Goal: Entertainment & Leisure: Consume media (video, audio)

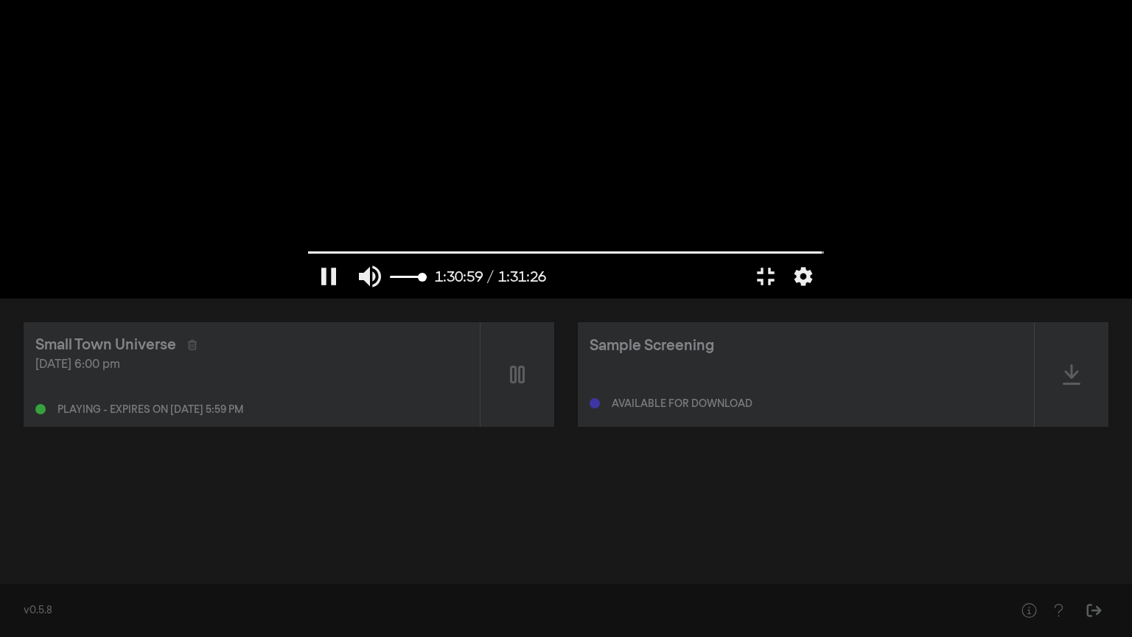
type input "5460.051188"
type input "0.847368421052632"
type input "5460.130416"
type input "0.78421052631579"
type input "5460.147337"
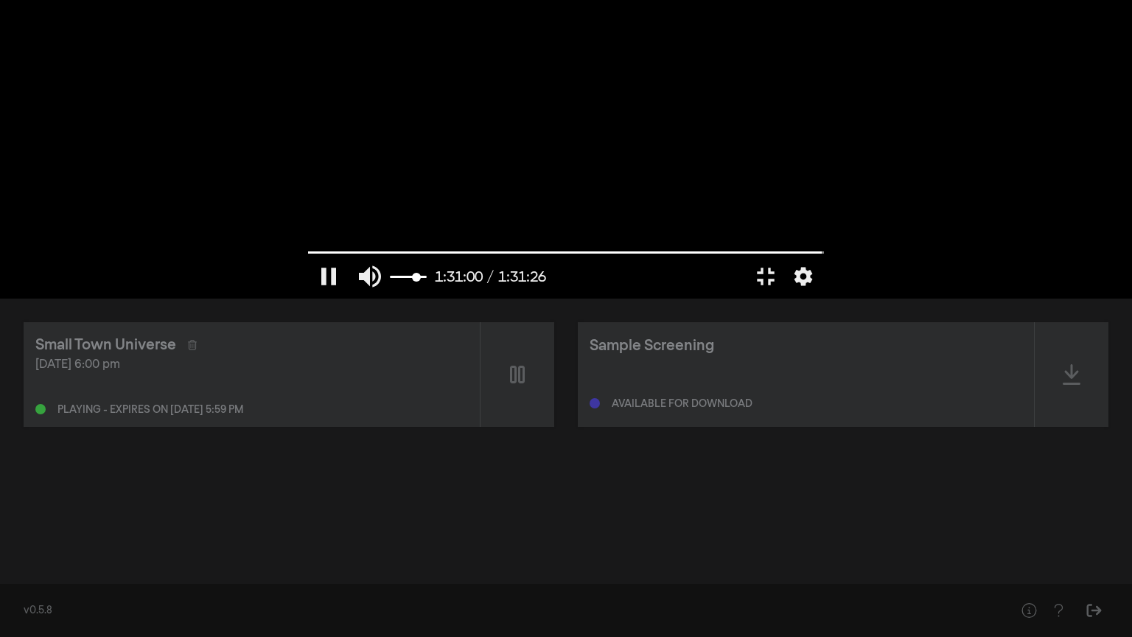
type input "0.678947368421053"
type input "5460.163668"
type input "0.573684210526316"
type input "5460.182614"
type input "0.489473684210526"
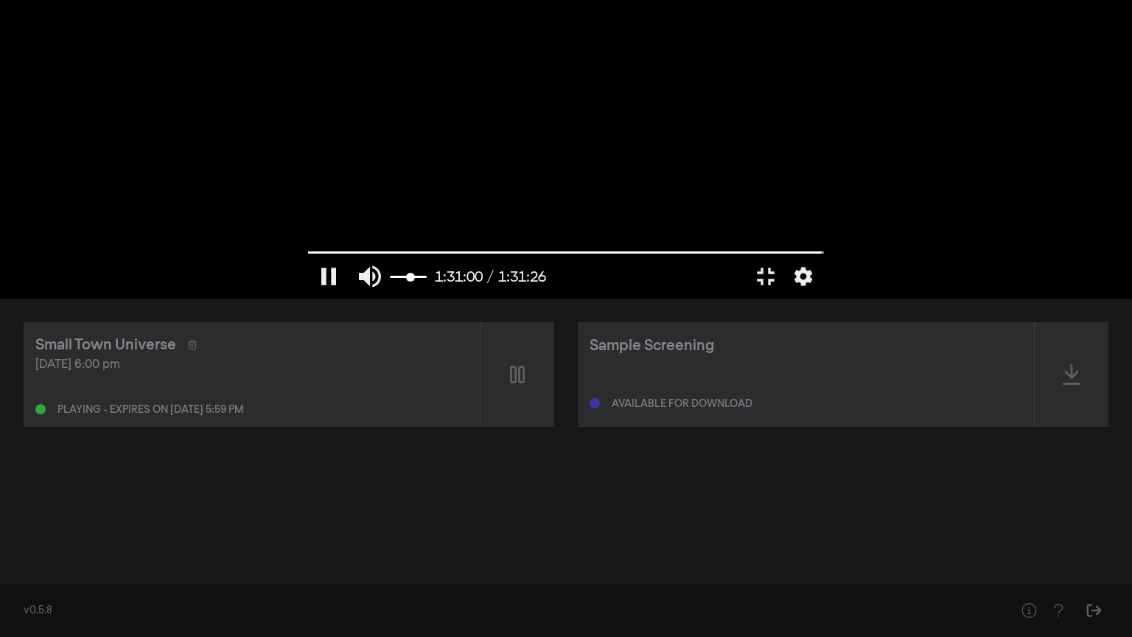
type input "5460.198031"
type input "0.405263157894737"
type input "5460.214138"
type input "0.363157894736842"
type input "5460.248088"
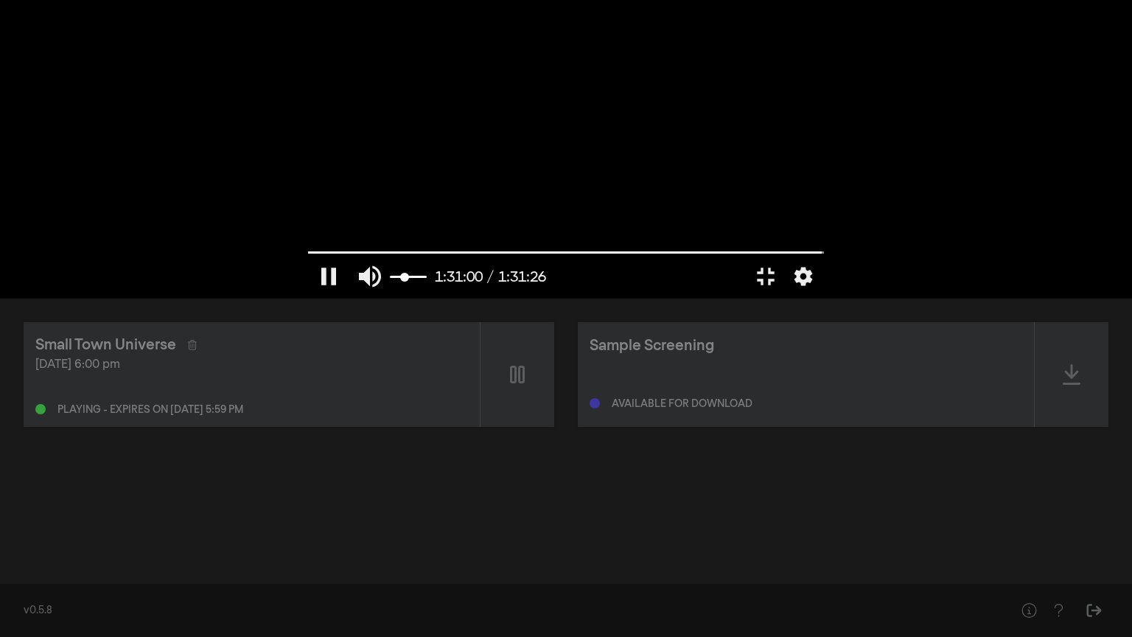
type input "0.321052631578947"
type input "5460.439209"
type input "0.3"
type input "5460.578288"
type input "0.278947368421053"
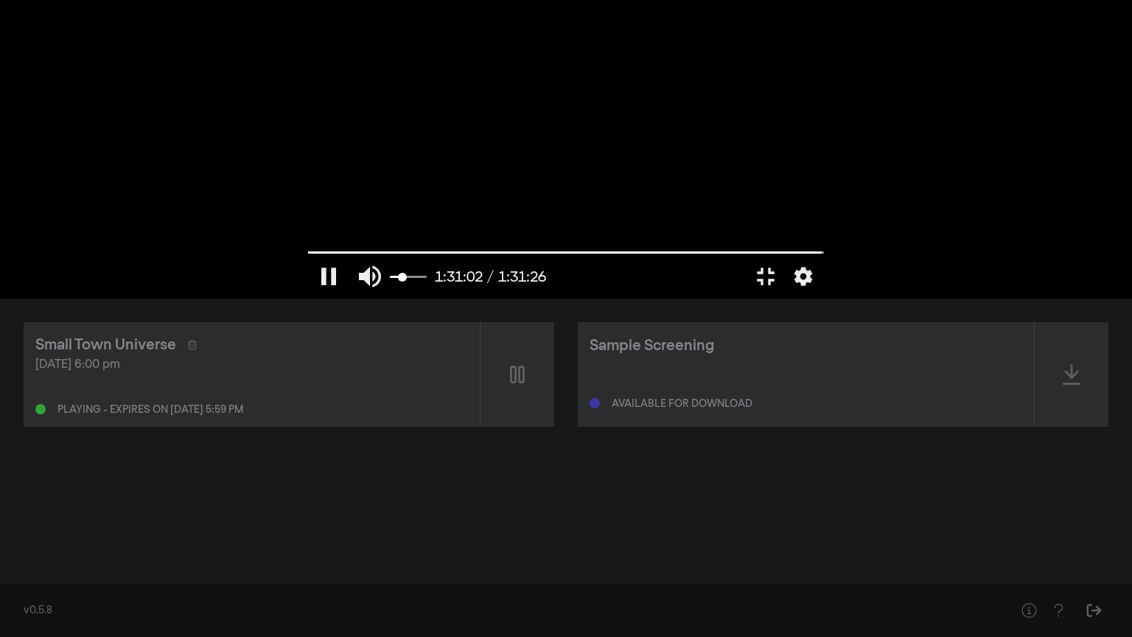
type input "5462.26337"
type input "0.215789473684211"
type input "5462.313259"
type input "0.173684210526316"
type input "5462.330187"
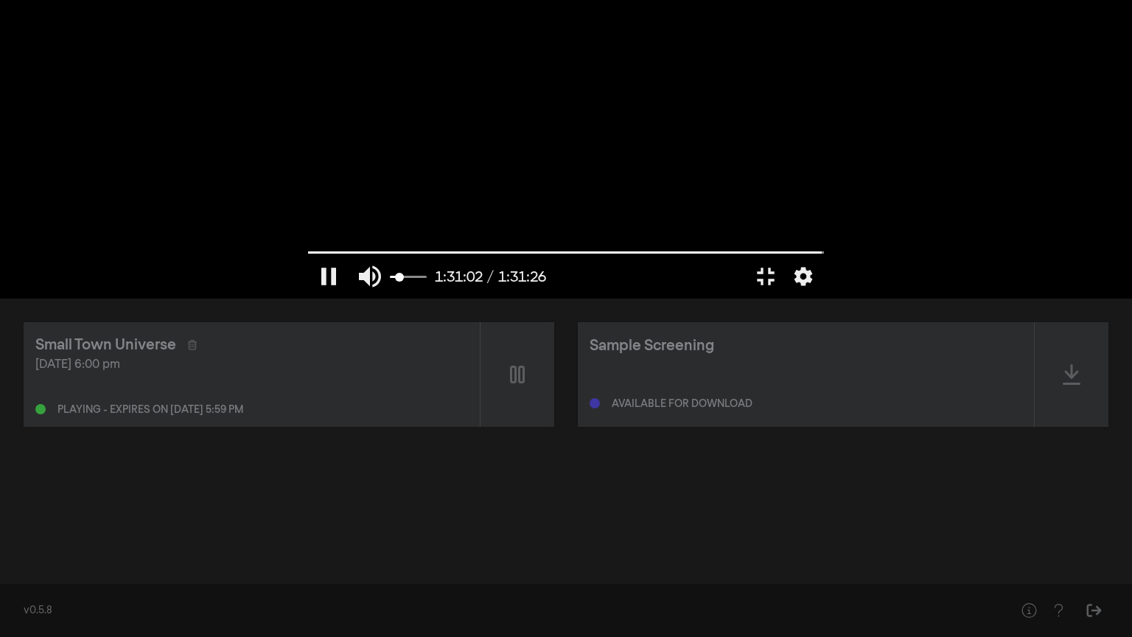
type input "0.152631578947368"
type input "5462.388862"
type input "0.131578947368421"
type input "5462.919864"
drag, startPoint x: 118, startPoint y: 613, endPoint x: 97, endPoint y: 619, distance: 21.5
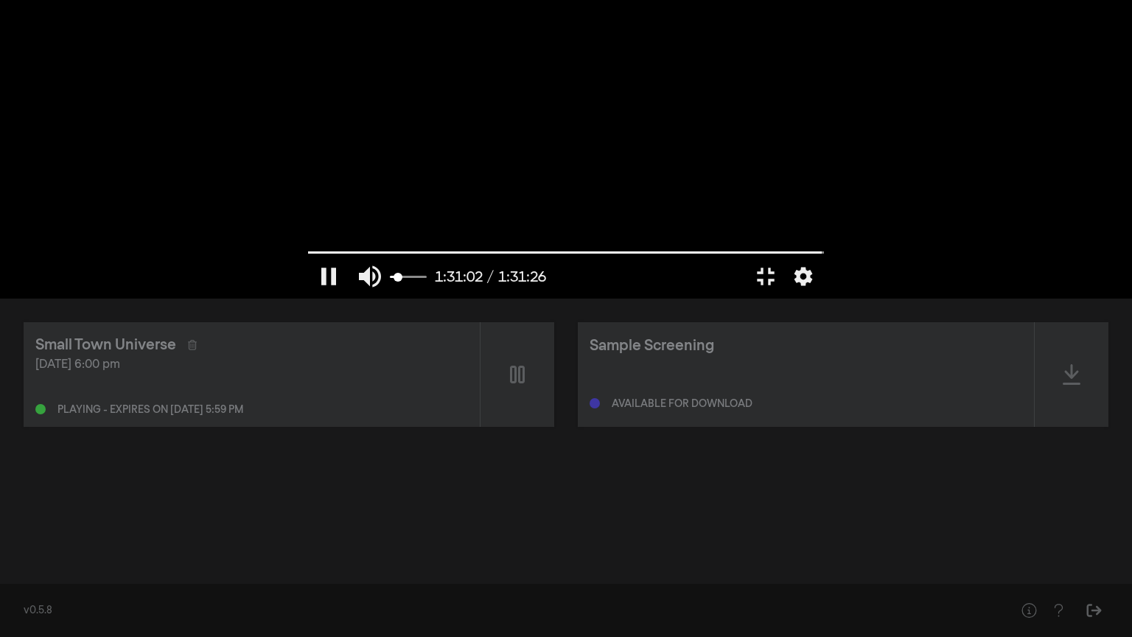
type input "0.131578947368421"
click at [390, 282] on input "Volume" at bounding box center [408, 277] width 37 height 9
click at [308, 298] on button "pause" at bounding box center [328, 276] width 41 height 44
type input "5464.359575"
click at [786, 298] on button "fullscreen_exit" at bounding box center [765, 276] width 41 height 44
